Goal: Task Accomplishment & Management: Manage account settings

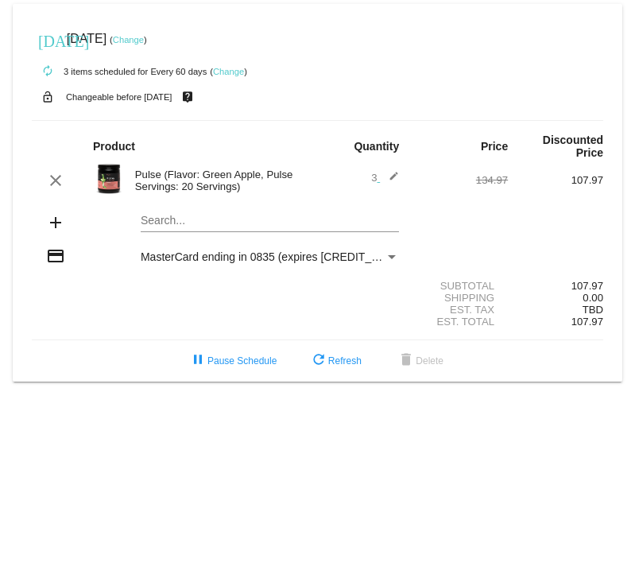
click at [393, 177] on mat-icon "edit" at bounding box center [389, 180] width 19 height 19
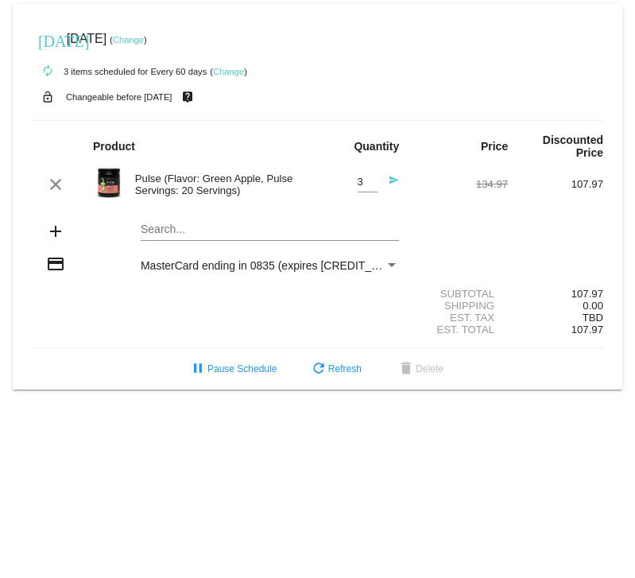
click at [390, 181] on mat-icon "send" at bounding box center [389, 184] width 19 height 19
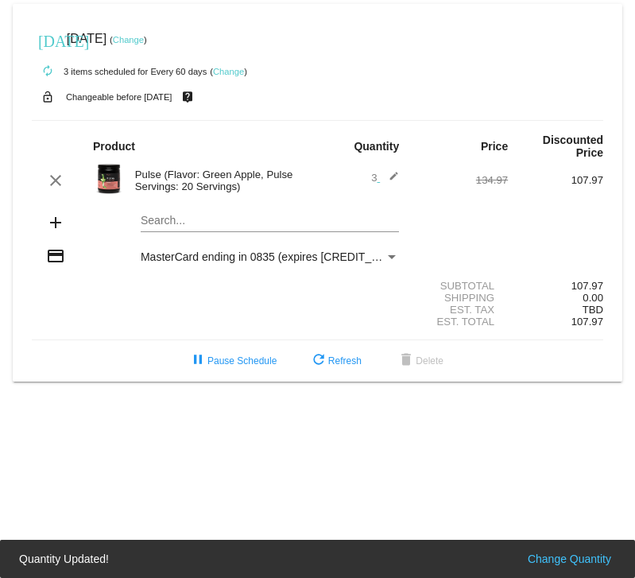
click at [387, 174] on mat-icon "edit" at bounding box center [389, 180] width 19 height 19
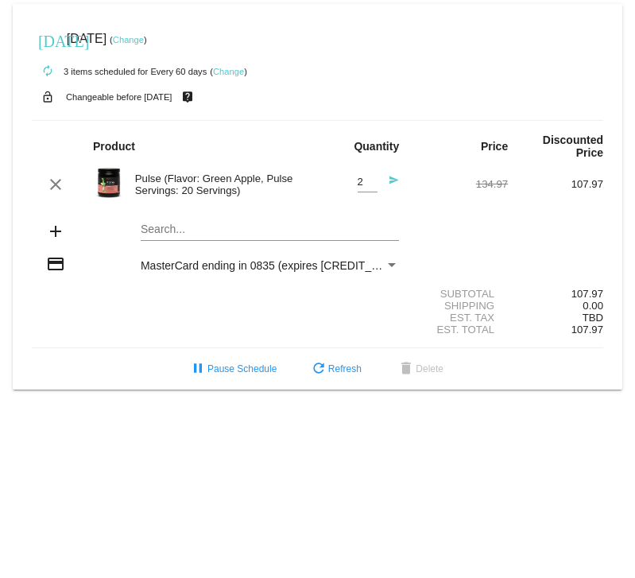
click at [371, 183] on input "2" at bounding box center [368, 183] width 20 height 12
type input "1"
click at [371, 183] on input "1" at bounding box center [368, 183] width 20 height 12
click at [419, 190] on div "134.97" at bounding box center [460, 184] width 95 height 12
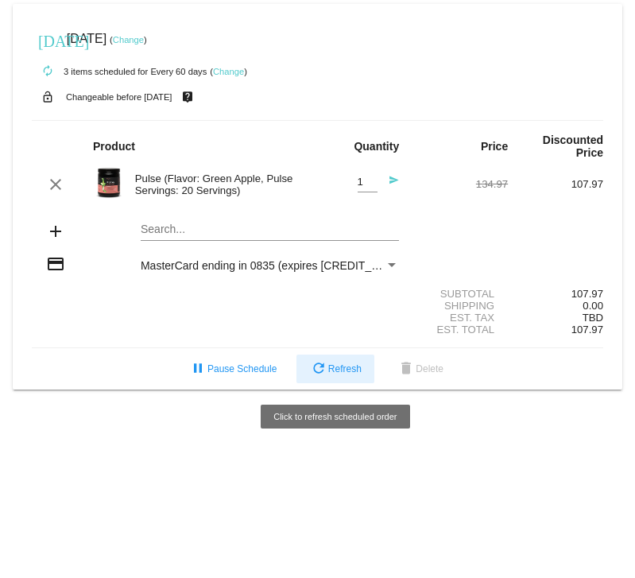
click at [331, 370] on span "refresh Refresh" at bounding box center [335, 368] width 52 height 11
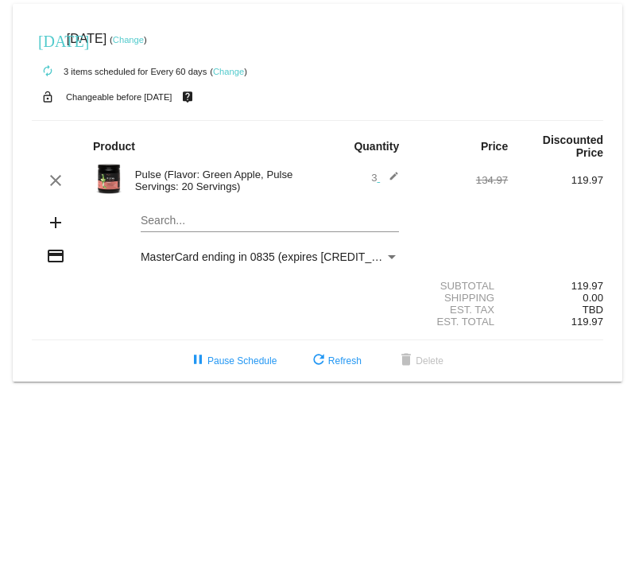
click at [391, 173] on mat-icon "edit" at bounding box center [389, 180] width 19 height 19
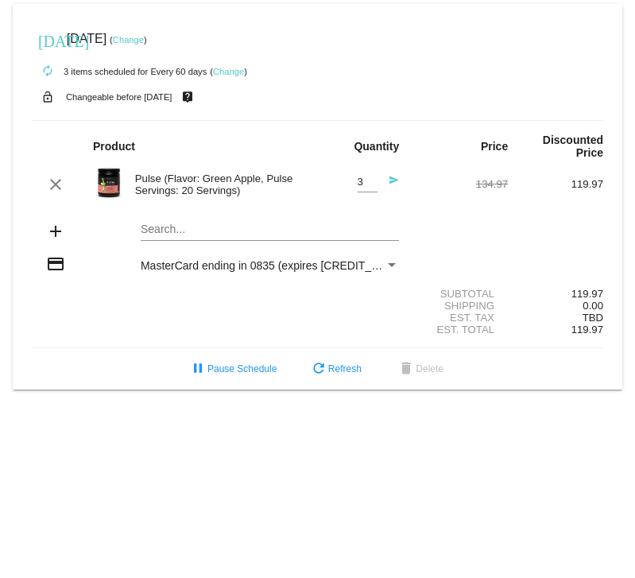
click at [391, 180] on mat-icon "send" at bounding box center [389, 184] width 19 height 19
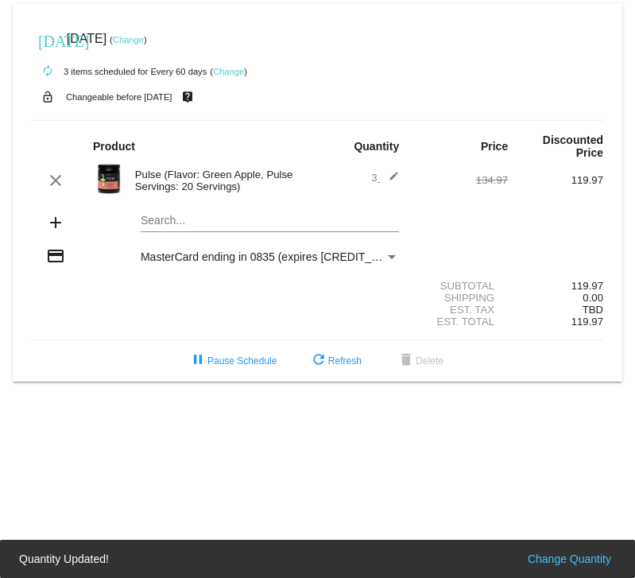
click at [375, 180] on span "3 edit" at bounding box center [385, 178] width 28 height 12
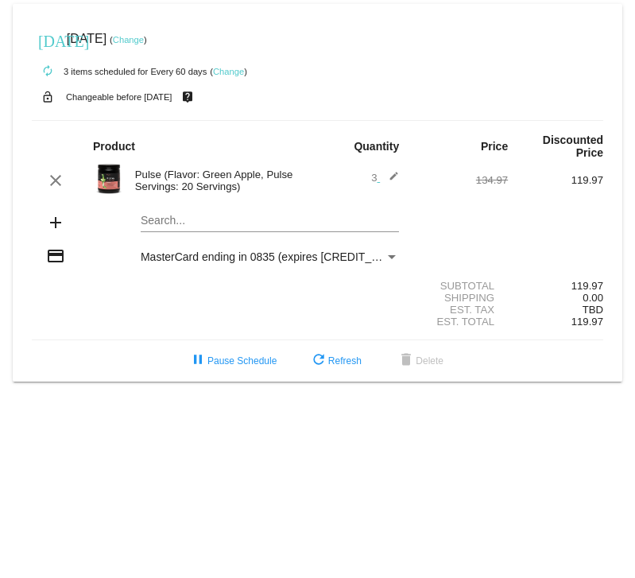
click at [378, 177] on span "3 edit" at bounding box center [385, 178] width 28 height 12
click at [394, 178] on mat-icon "edit" at bounding box center [389, 180] width 19 height 19
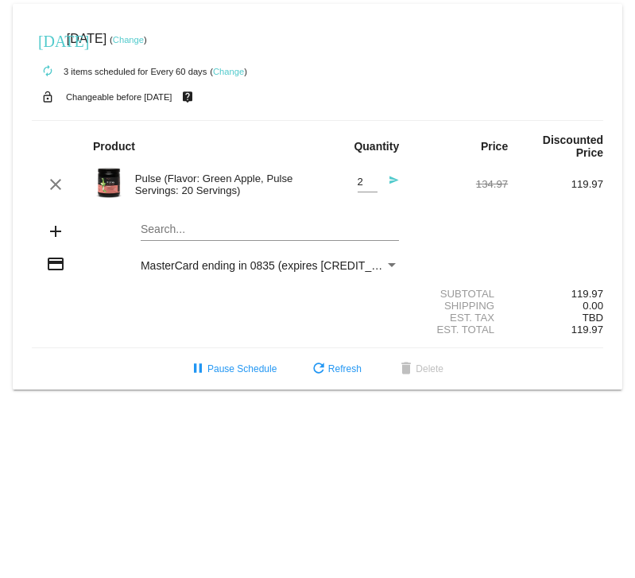
click at [368, 184] on input "2" at bounding box center [368, 183] width 20 height 12
type input "1"
click at [368, 184] on input "1" at bounding box center [368, 183] width 20 height 12
click at [386, 188] on mat-icon "send" at bounding box center [389, 184] width 19 height 19
